Goal: Task Accomplishment & Management: Manage account settings

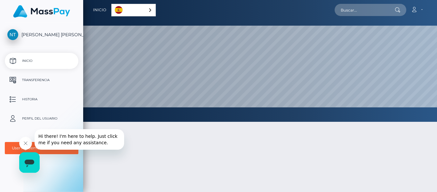
click at [148, 9] on div "Español" at bounding box center [133, 10] width 44 height 12
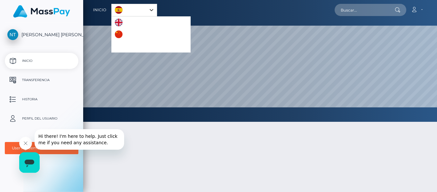
click at [148, 9] on div "Español" at bounding box center [134, 10] width 46 height 12
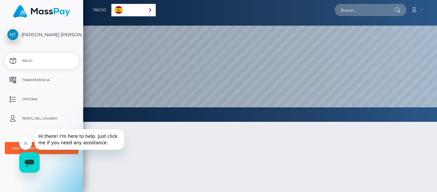
click at [35, 80] on p "Transferencia" at bounding box center [41, 80] width 68 height 10
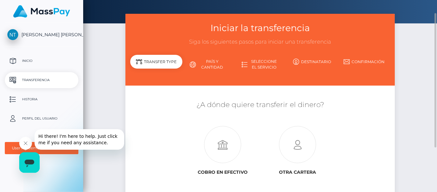
scroll to position [20, 0]
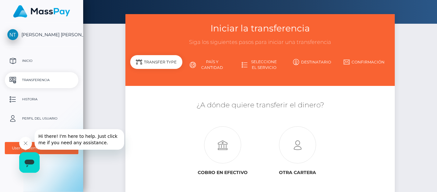
click at [24, 144] on icon "Cerrar mensaje de la compañía" at bounding box center [25, 142] width 5 height 5
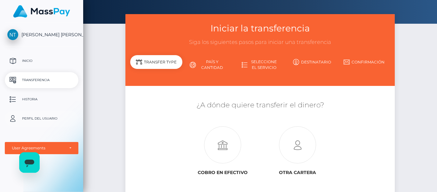
click at [42, 120] on p "Perfil del usuario" at bounding box center [41, 119] width 68 height 10
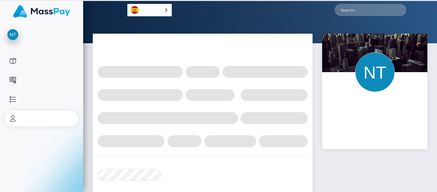
select select
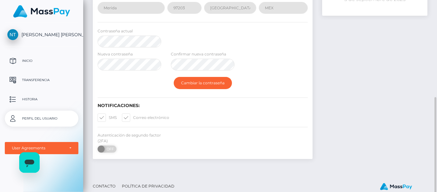
scroll to position [147, 0]
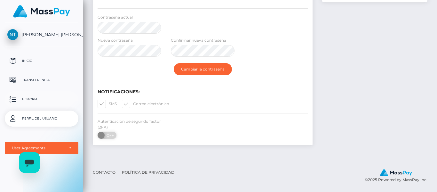
click at [35, 102] on p "Historia" at bounding box center [41, 99] width 68 height 10
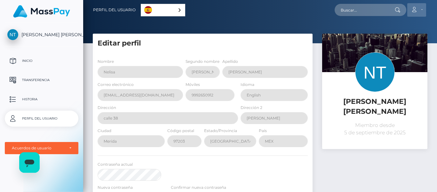
click at [415, 10] on icon at bounding box center [414, 9] width 7 height 5
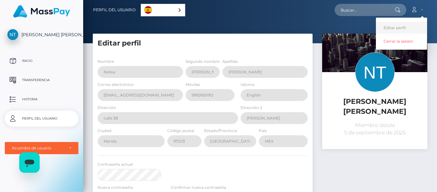
click at [393, 26] on link "Editar perfil" at bounding box center [401, 28] width 51 height 12
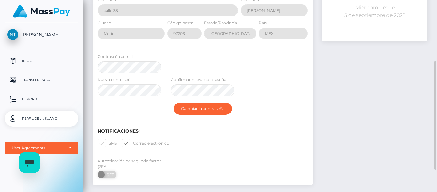
scroll to position [147, 0]
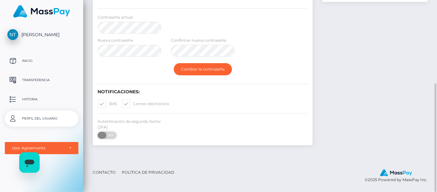
click at [110, 136] on span "OFF" at bounding box center [109, 134] width 16 height 7
checkbox input "true"
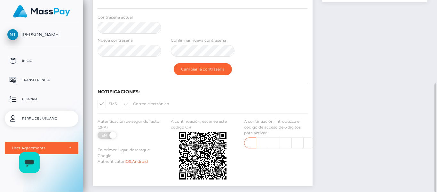
click at [252, 144] on input "text" at bounding box center [250, 142] width 12 height 11
type input "3"
type input "6"
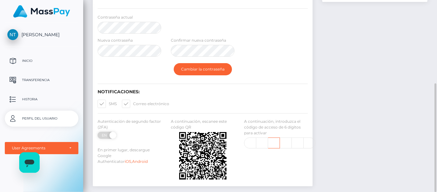
scroll to position [0, 0]
type input "3"
type input "5"
type input "9"
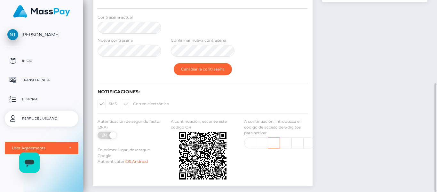
scroll to position [0, 0]
type input "2"
type input "0"
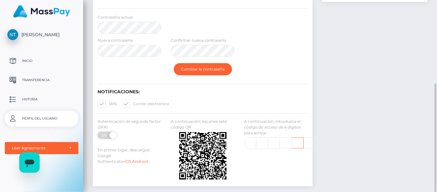
type input "7"
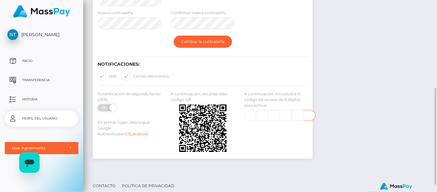
scroll to position [175, 0]
click at [249, 116] on input "5" at bounding box center [250, 114] width 12 height 11
click at [260, 115] on input "9" at bounding box center [262, 114] width 12 height 11
click at [269, 116] on input "2" at bounding box center [274, 114] width 12 height 11
click at [284, 114] on input "0" at bounding box center [286, 114] width 12 height 11
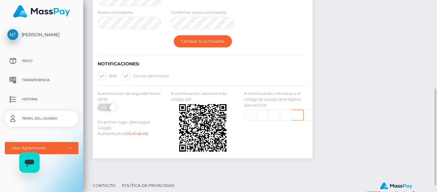
click at [299, 116] on input "7" at bounding box center [298, 114] width 12 height 11
click at [307, 114] on input "text" at bounding box center [310, 114] width 12 height 11
type input "7"
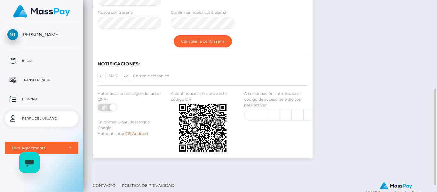
click at [263, 136] on div "A continuación, introduzca el código de acceso de 6 dígitos para activar 7 7" at bounding box center [275, 123] width 73 height 64
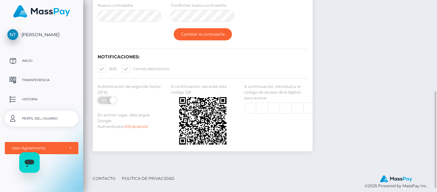
scroll to position [182, 0]
click at [42, 34] on span "[PERSON_NAME] [PERSON_NAME]" at bounding box center [42, 35] width 74 height 6
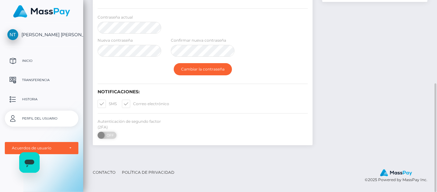
scroll to position [147, 0]
click at [106, 136] on span at bounding box center [102, 135] width 9 height 7
checkbox input "true"
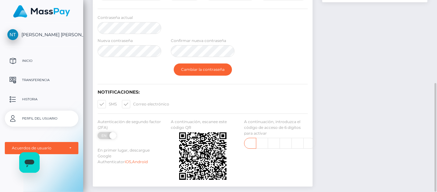
click at [247, 142] on input "text" at bounding box center [250, 143] width 12 height 11
type input "4"
type input "9"
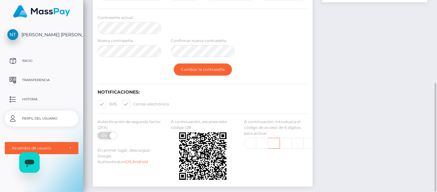
type input "9"
type input "4"
type input "8"
type input "9"
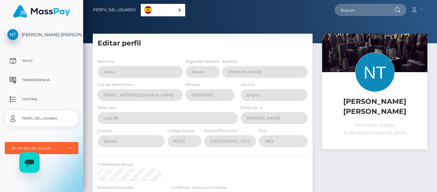
click at [56, 34] on span "[PERSON_NAME] [PERSON_NAME]" at bounding box center [42, 35] width 74 height 6
